Goal: Task Accomplishment & Management: Manage account settings

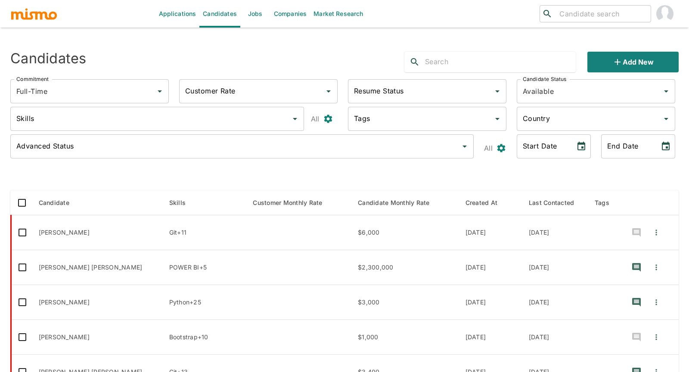
click at [252, 12] on link "Jobs" at bounding box center [255, 14] width 30 height 28
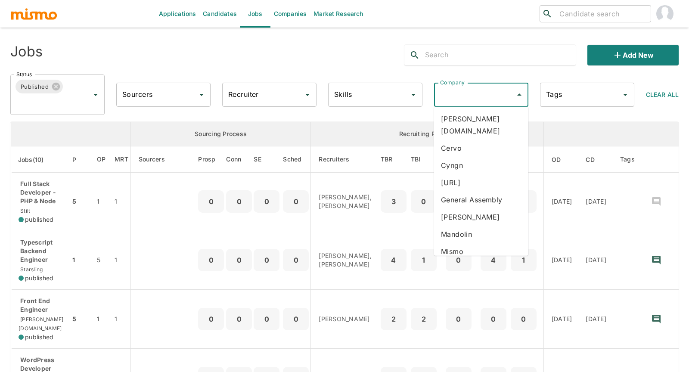
click at [460, 90] on input "Company" at bounding box center [475, 95] width 74 height 16
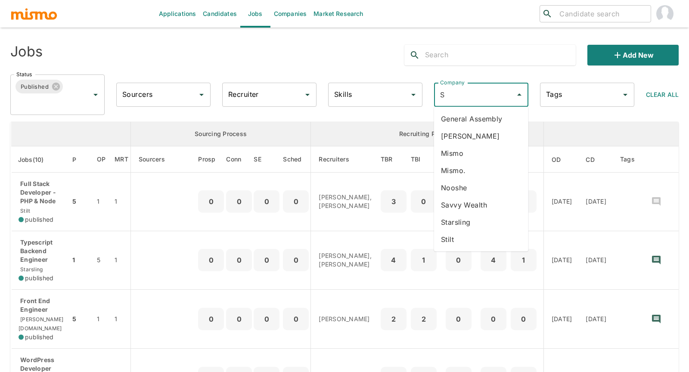
type input "ST"
click at [458, 142] on li "Stilt" at bounding box center [481, 135] width 94 height 17
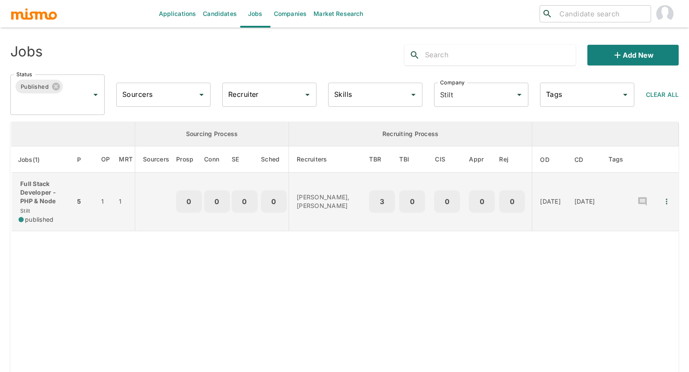
click at [36, 189] on p "Full Stack Developer - PHP & Node" at bounding box center [44, 193] width 50 height 26
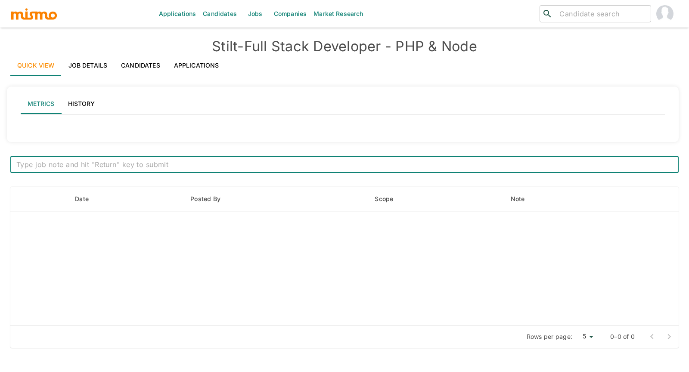
click at [205, 59] on link "Applications" at bounding box center [196, 65] width 59 height 21
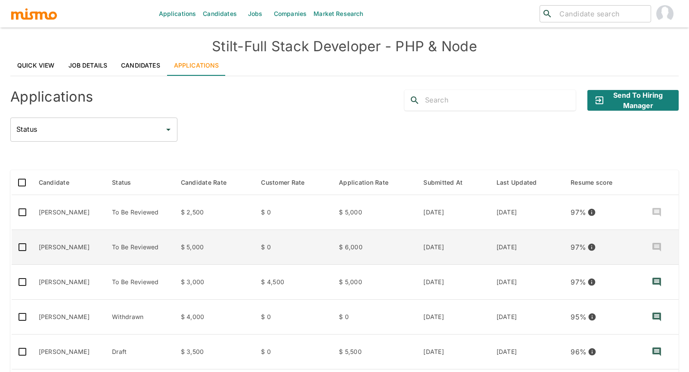
click at [87, 250] on td "Erick Blangino" at bounding box center [69, 247] width 74 height 35
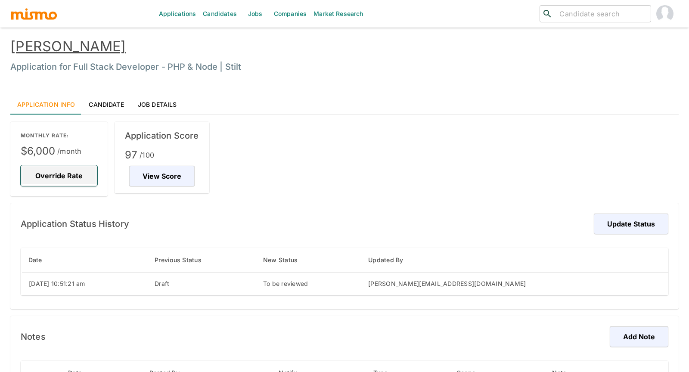
click at [66, 166] on button "Override Rate" at bounding box center [59, 175] width 77 height 21
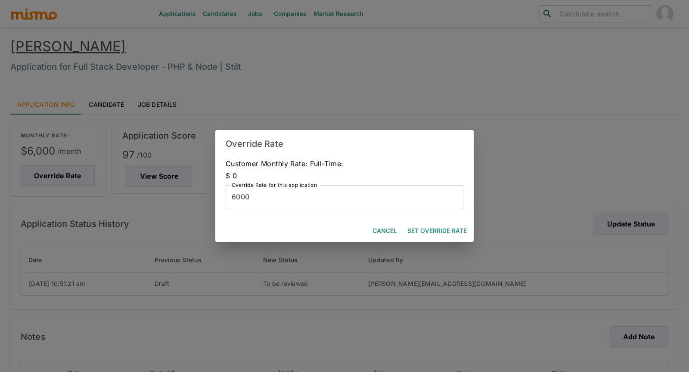
click at [239, 196] on input "6000" at bounding box center [345, 197] width 238 height 24
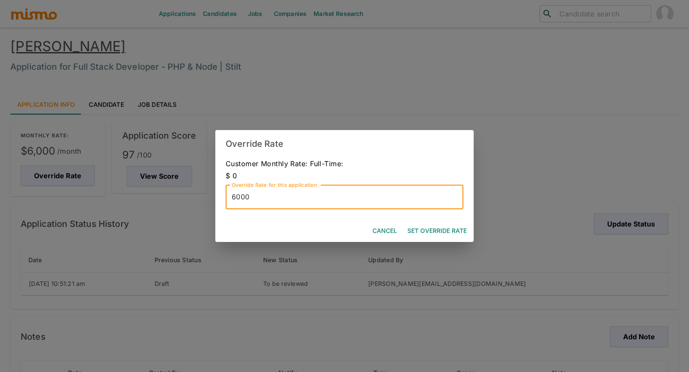
click at [239, 196] on input "6000" at bounding box center [345, 197] width 238 height 24
type input "5500"
click at [453, 227] on button "Set Override Rate" at bounding box center [437, 231] width 66 height 16
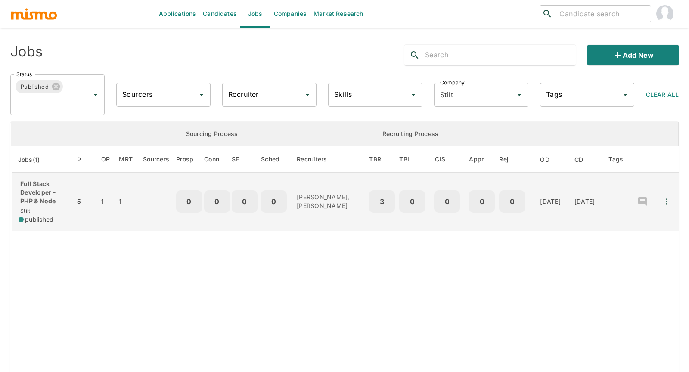
click at [31, 185] on p "Full Stack Developer - PHP & Node" at bounding box center [44, 193] width 50 height 26
